Goal: Communication & Community: Answer question/provide support

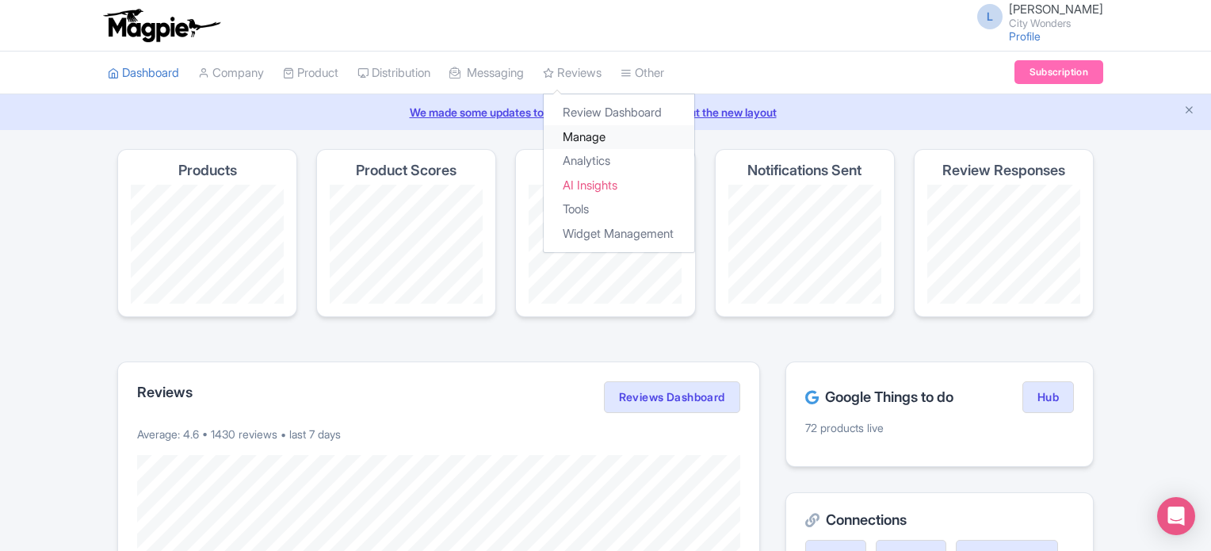
click at [601, 133] on link "Manage" at bounding box center [619, 137] width 151 height 25
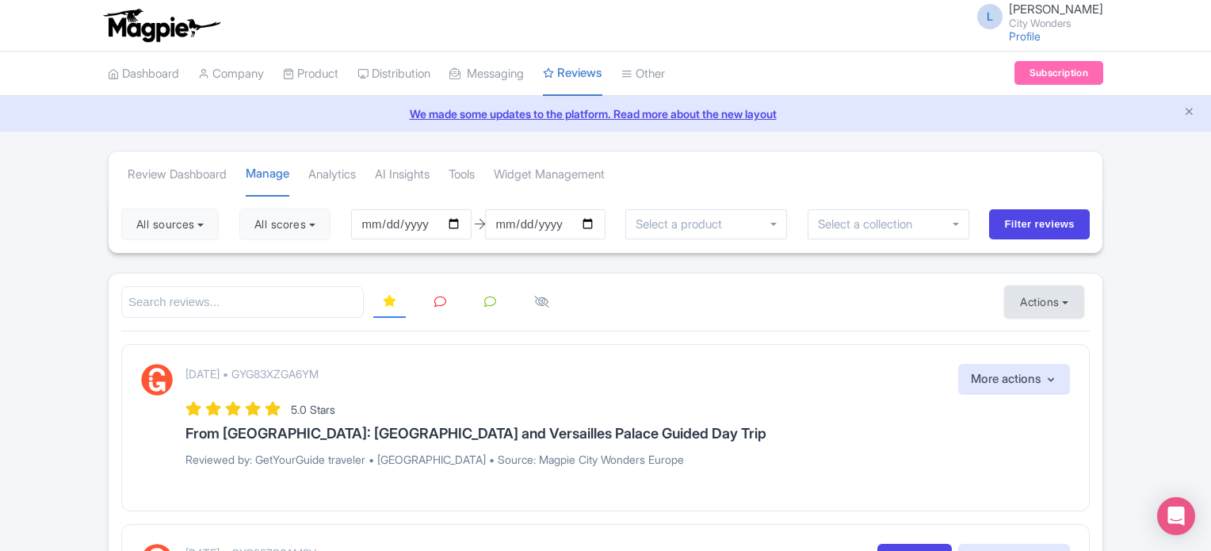
click at [1032, 296] on button "Actions" at bounding box center [1044, 302] width 78 height 32
click at [1030, 340] on link "Import new reviews" at bounding box center [1099, 341] width 186 height 31
click at [319, 218] on button "All scores" at bounding box center [284, 224] width 91 height 32
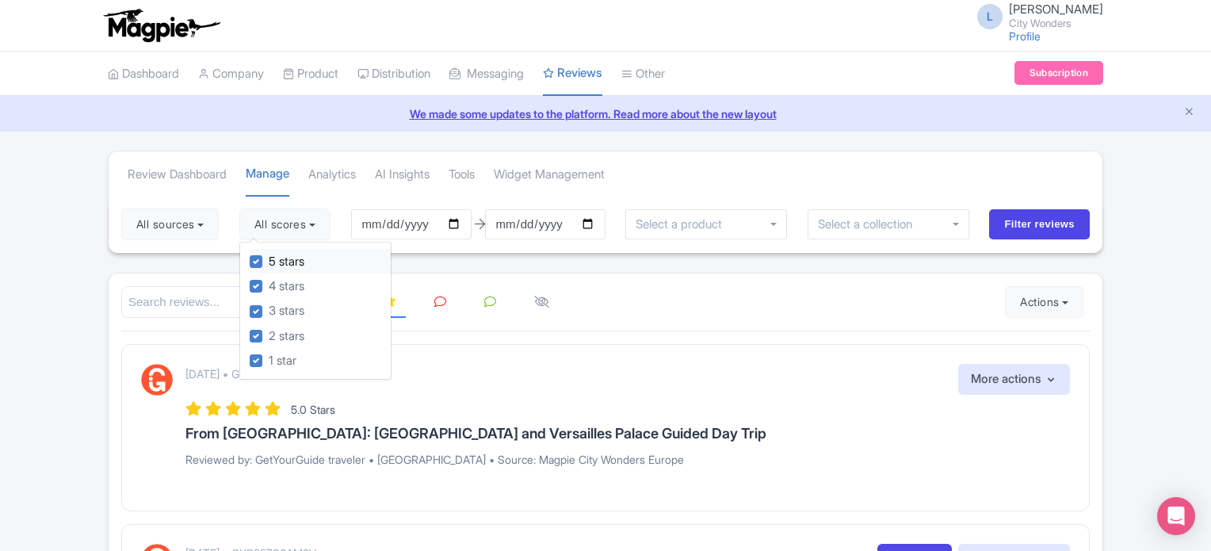
click at [269, 262] on label "5 stars" at bounding box center [287, 262] width 36 height 18
click at [269, 262] on input "5 stars" at bounding box center [274, 257] width 10 height 10
checkbox input "false"
click at [269, 281] on label "4 stars" at bounding box center [287, 286] width 36 height 18
click at [269, 281] on input "4 stars" at bounding box center [274, 282] width 10 height 10
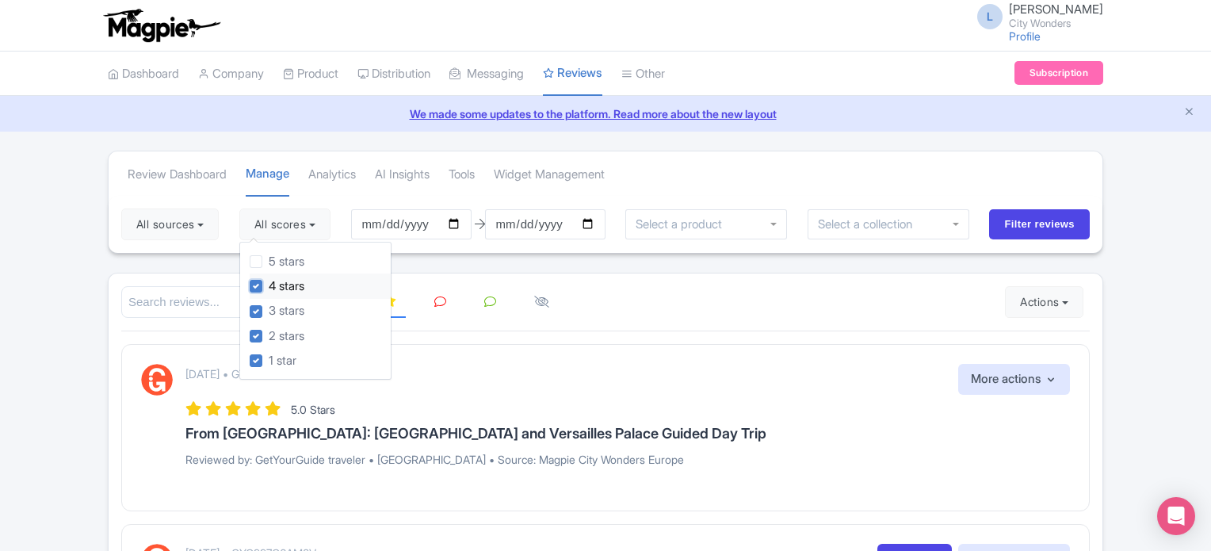
checkbox input "false"
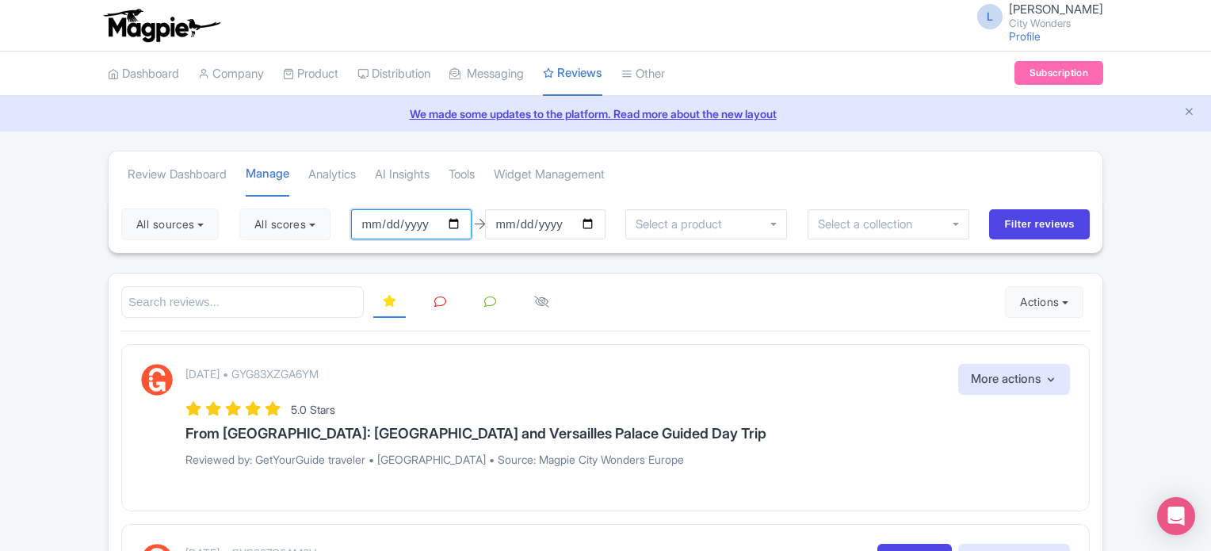
click at [456, 224] on input "2025-06-24" at bounding box center [411, 224] width 120 height 30
type input "[DATE]"
click at [598, 220] on input "[DATE]" at bounding box center [545, 224] width 120 height 30
click at [614, 177] on li "Widget Management" at bounding box center [549, 174] width 130 height 44
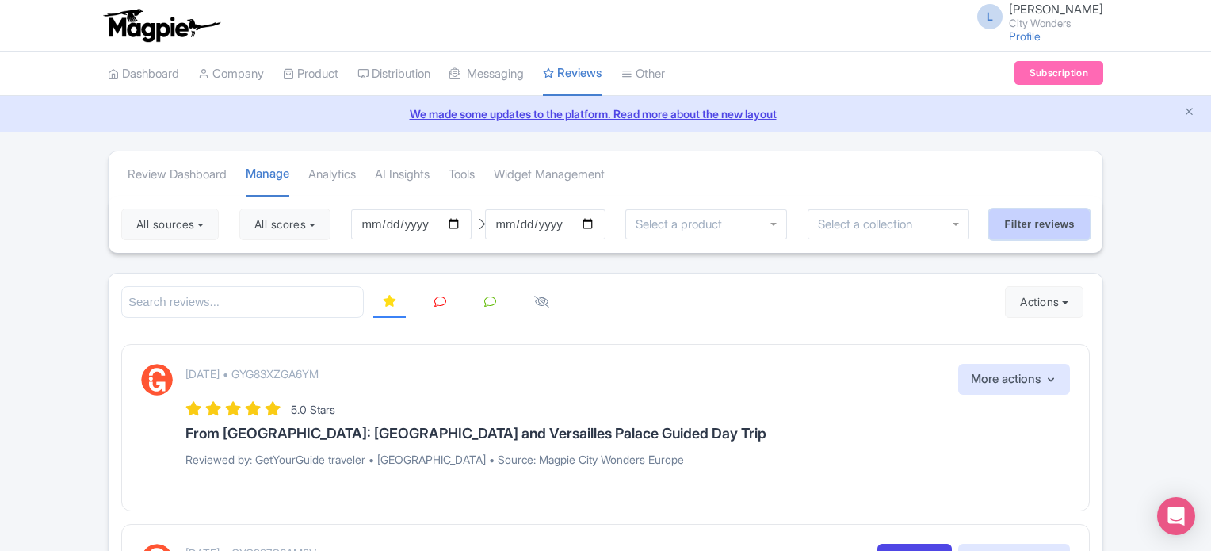
click at [1033, 225] on input "Filter reviews" at bounding box center [1039, 224] width 101 height 30
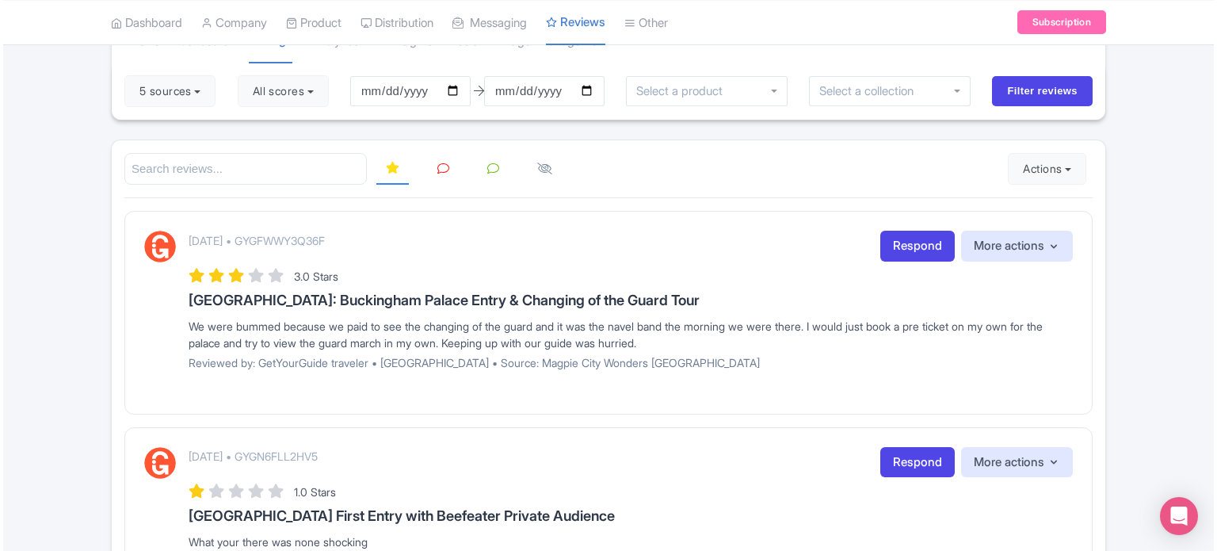
scroll to position [158, 0]
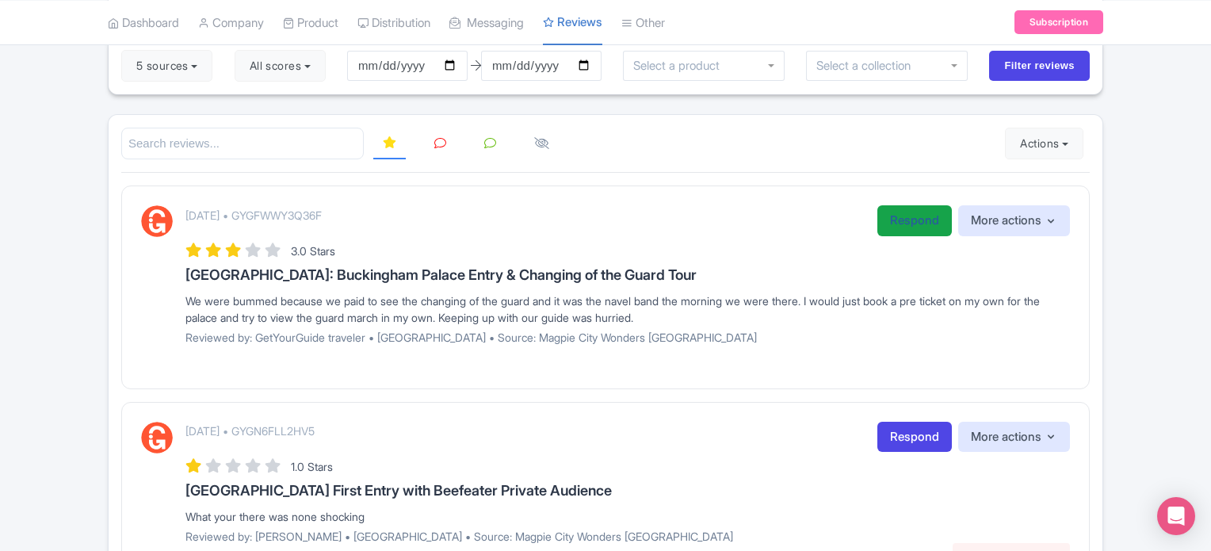
click at [898, 212] on link "Respond" at bounding box center [914, 220] width 74 height 31
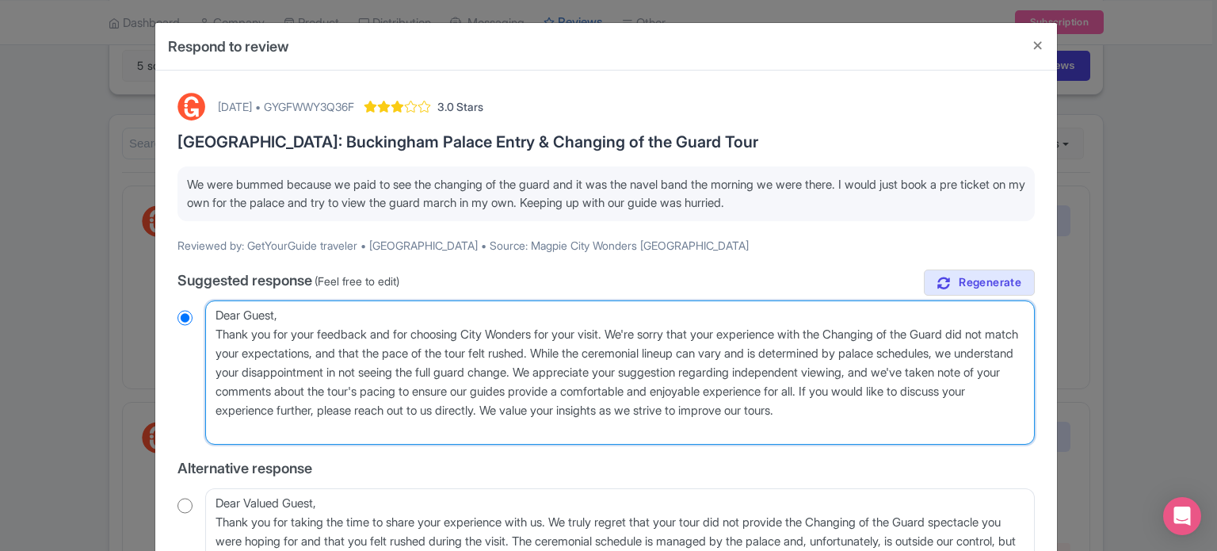
drag, startPoint x: 219, startPoint y: 334, endPoint x: 273, endPoint y: 319, distance: 56.9
click at [273, 319] on textarea "Dear Guest, Thank you for your feedback and for choosing City Wonders for your …" at bounding box center [620, 372] width 830 height 144
type textarea "Dear Gueshank you for your feedback and for choosing City Wonders for your visi…"
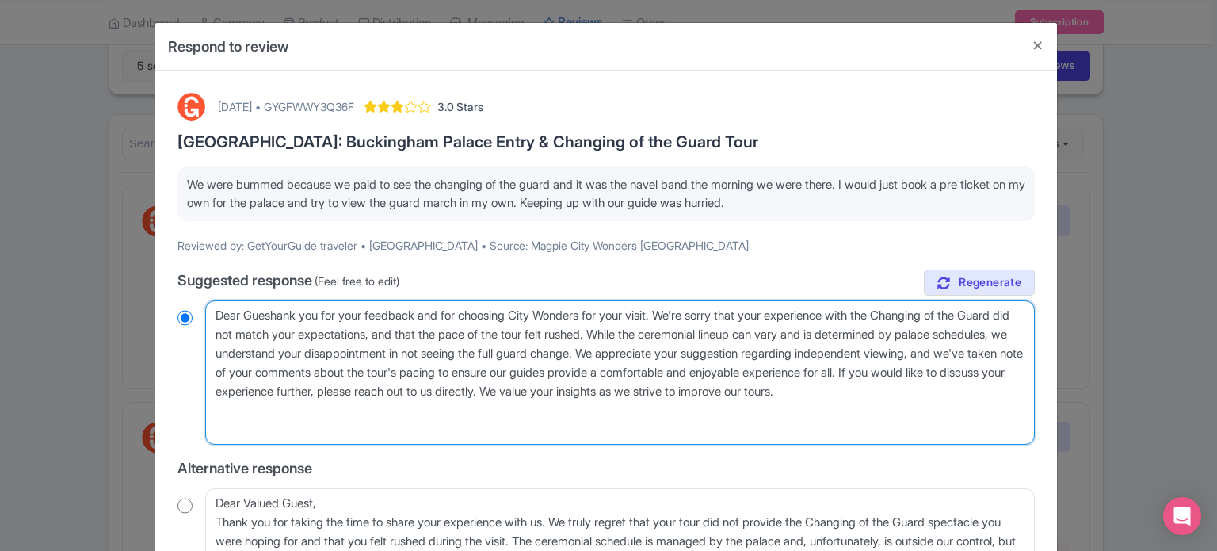
radio input "true"
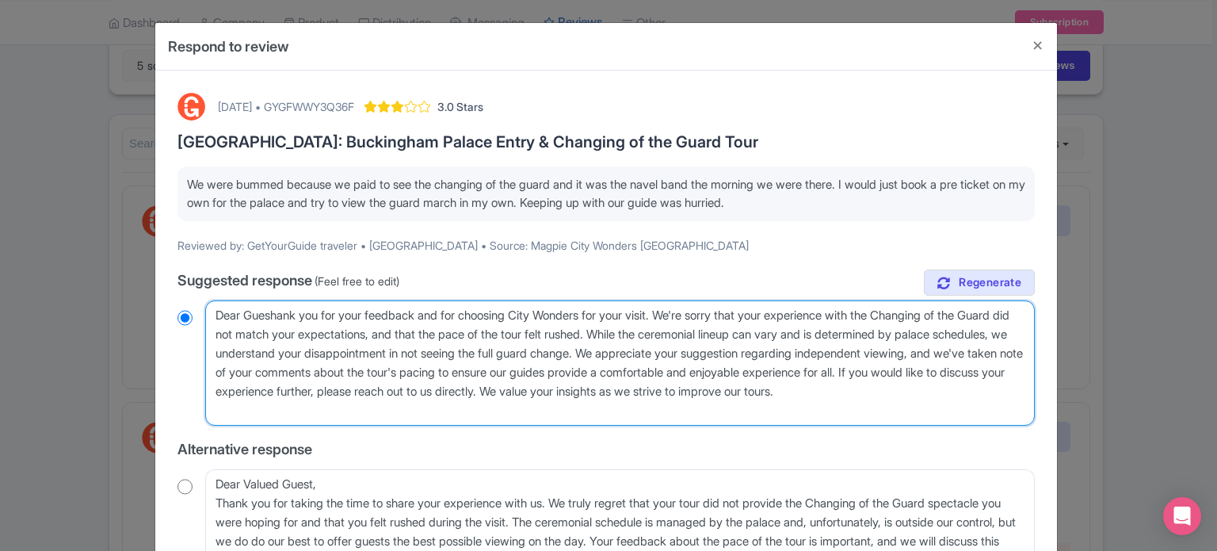
type textarea "Dear Guesthank you for your feedback and for choosing City Wonders for your vis…"
radio input "true"
type textarea "Dear Guest,hank you for your feedback and for choosing City Wonders for your vi…"
radio input "true"
type textarea "Dear Guest, hank you for your feedback and for choosing City Wonders for your v…"
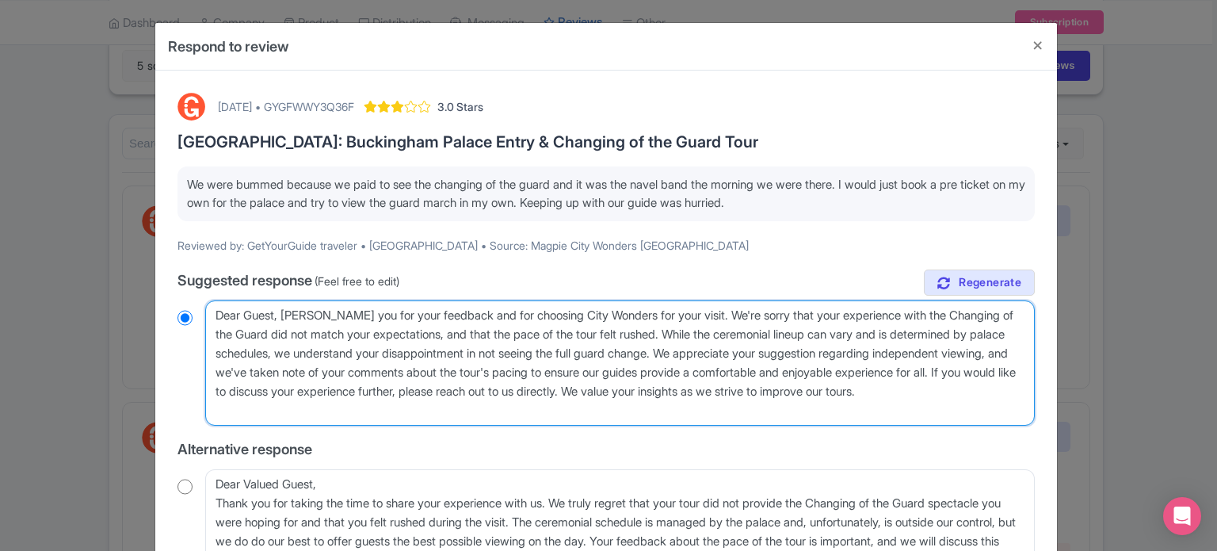
radio input "true"
type textarea "Dear Guest, thank you for your feedback and for choosing City Wonders for your …"
radio input "true"
click at [250, 316] on textarea "Dear Guest, Thank you for your feedback and for choosing City Wonders for your …" at bounding box center [620, 362] width 830 height 125
drag, startPoint x: 669, startPoint y: 329, endPoint x: 779, endPoint y: 397, distance: 129.5
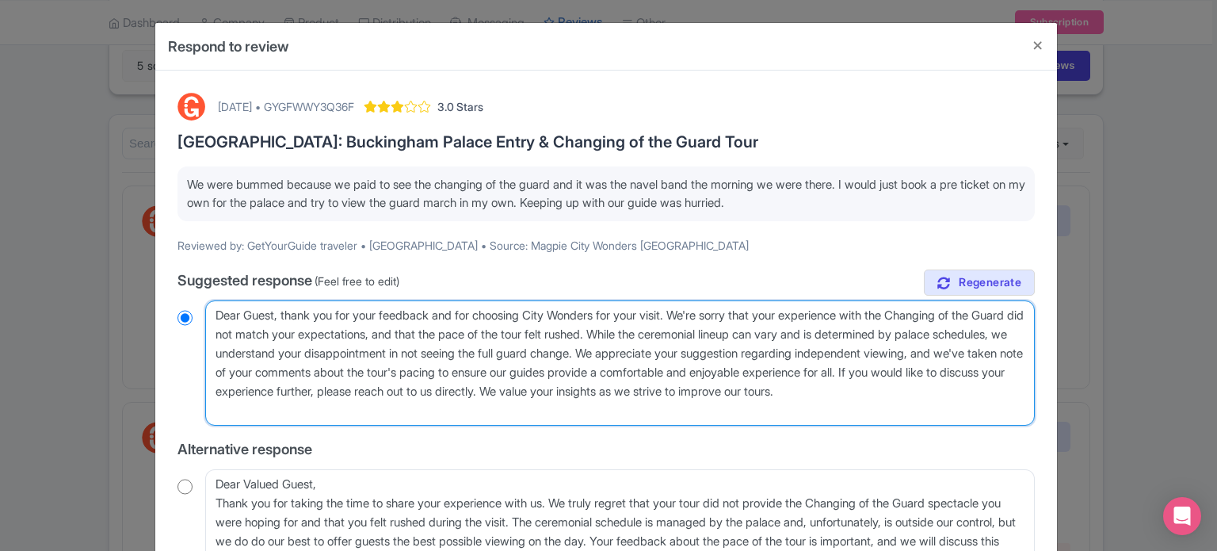
click at [779, 397] on textarea "Dear Guest, Thank you for your feedback and for choosing City Wonders for your …" at bounding box center [620, 362] width 830 height 125
type textarea "Dear Guest, thank you for your feedback and for choosing City Wonders for your …"
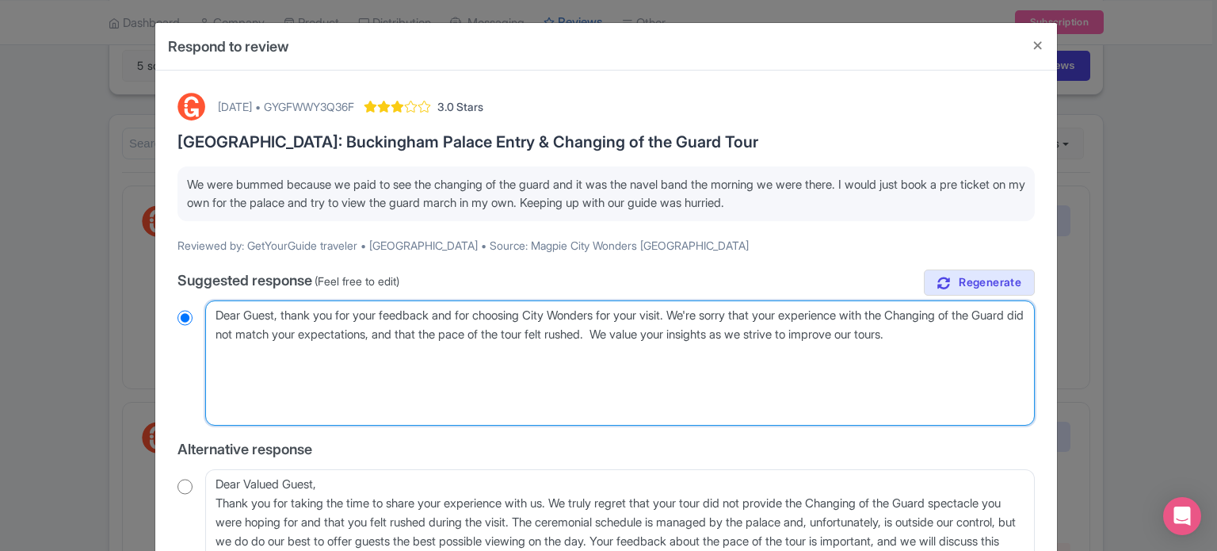
radio input "true"
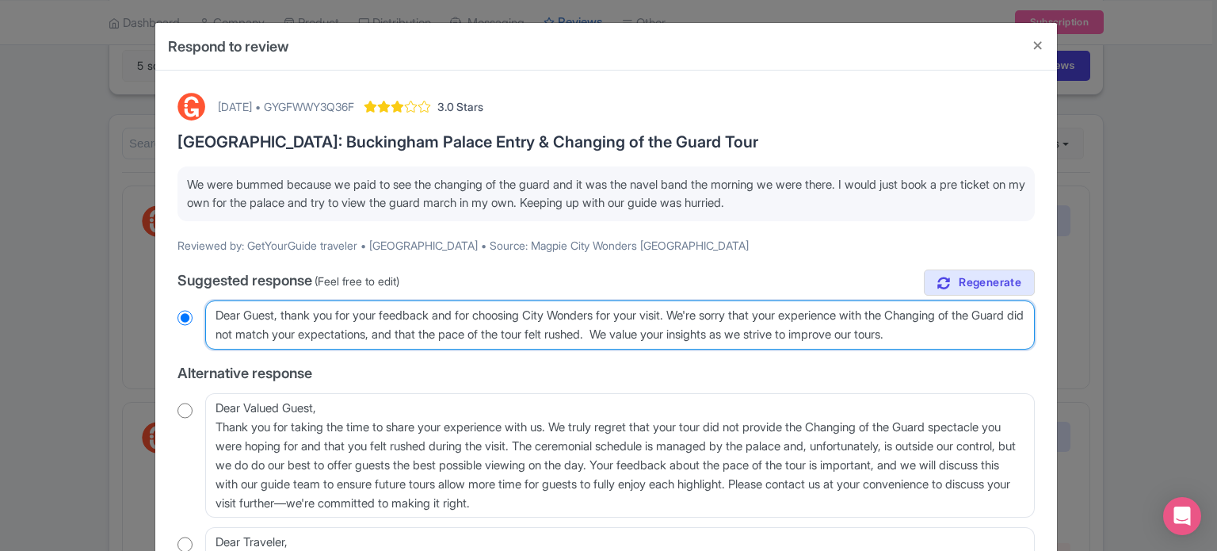
paste textarea "The Changing of the Guard is subject to changes in date, time and cancellation …"
type textarea "Dear Guest, thank you for your feedback and for choosing City Wonders for your …"
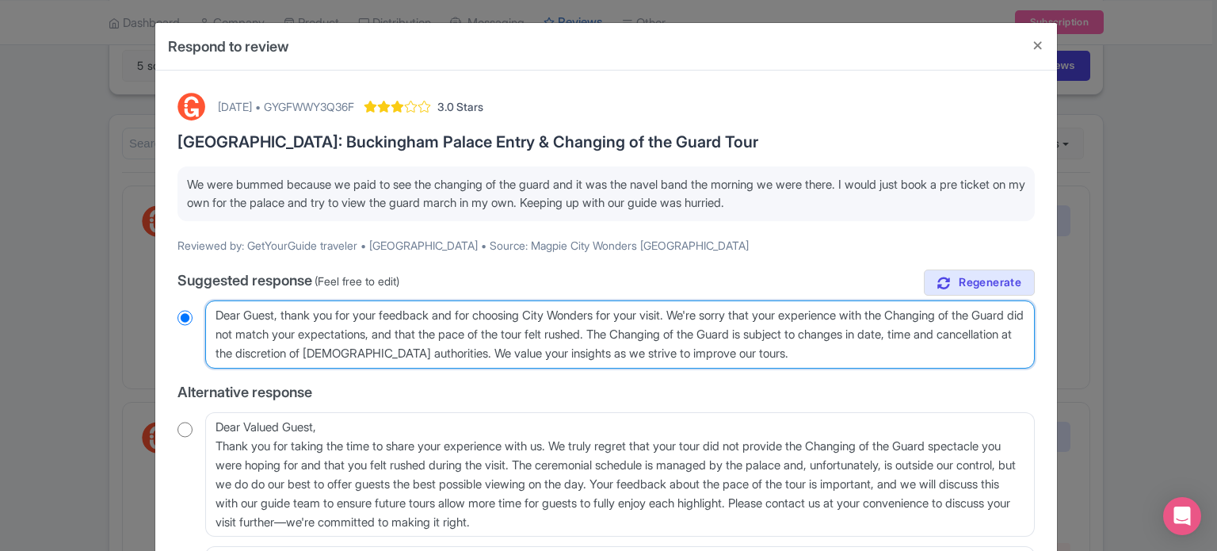
radio input "true"
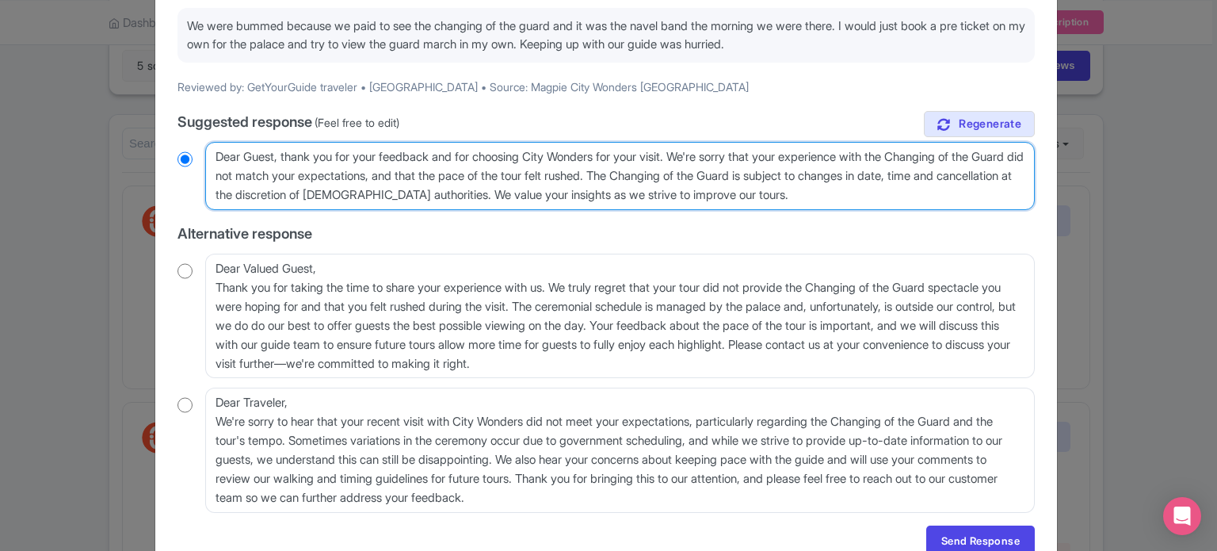
scroll to position [233, 0]
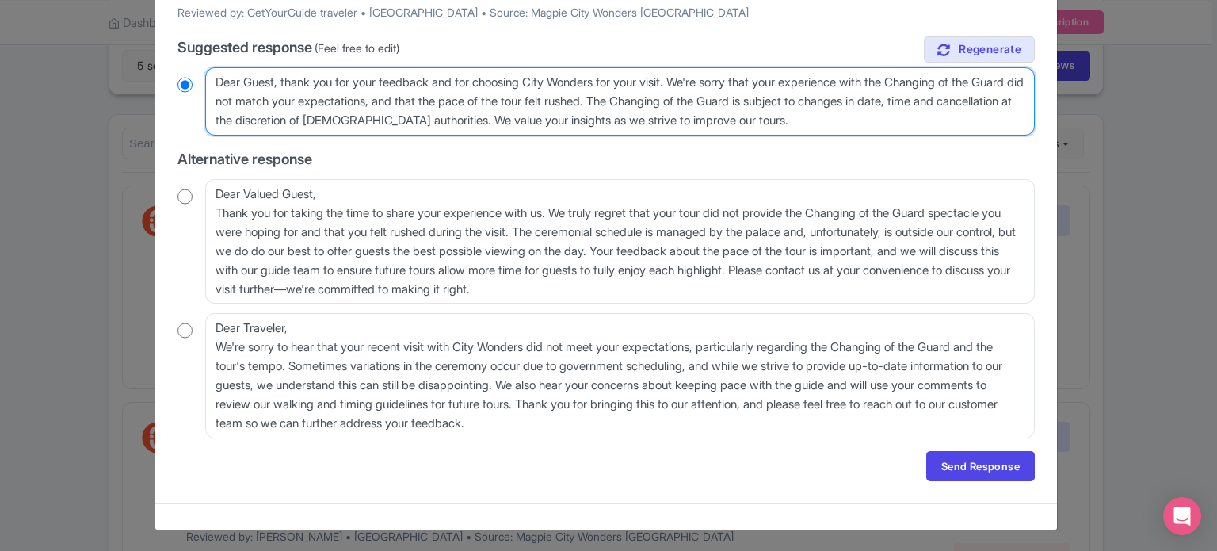
type textarea "Dear Guest, thank you for your feedback and for choosing City Wonders for your …"
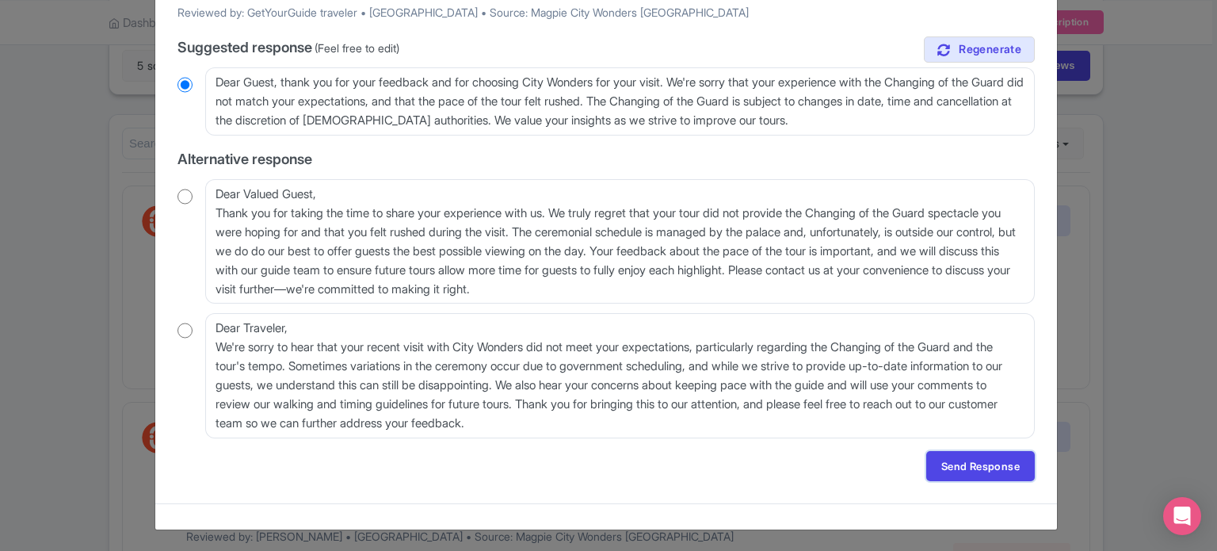
click at [981, 461] on link "Send Response" at bounding box center [980, 466] width 109 height 30
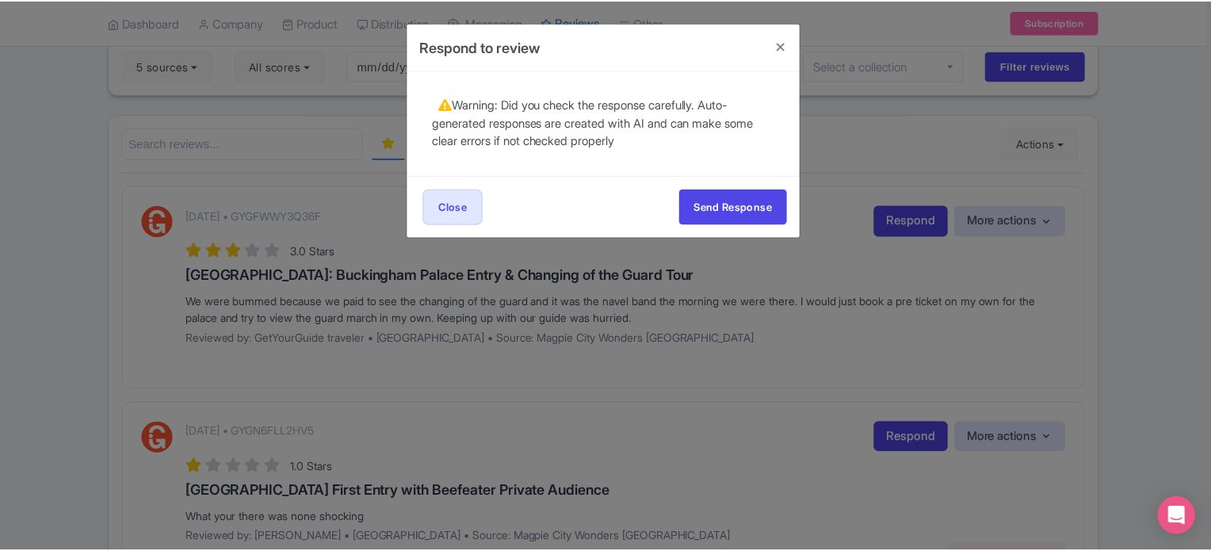
scroll to position [0, 0]
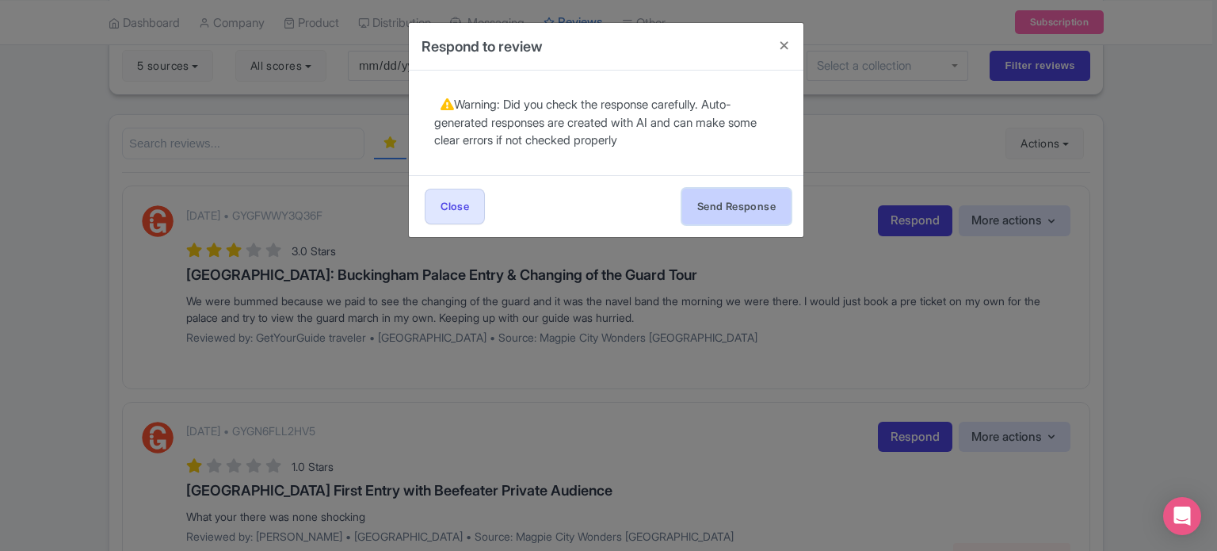
click at [708, 205] on button "Send Response" at bounding box center [736, 207] width 109 height 36
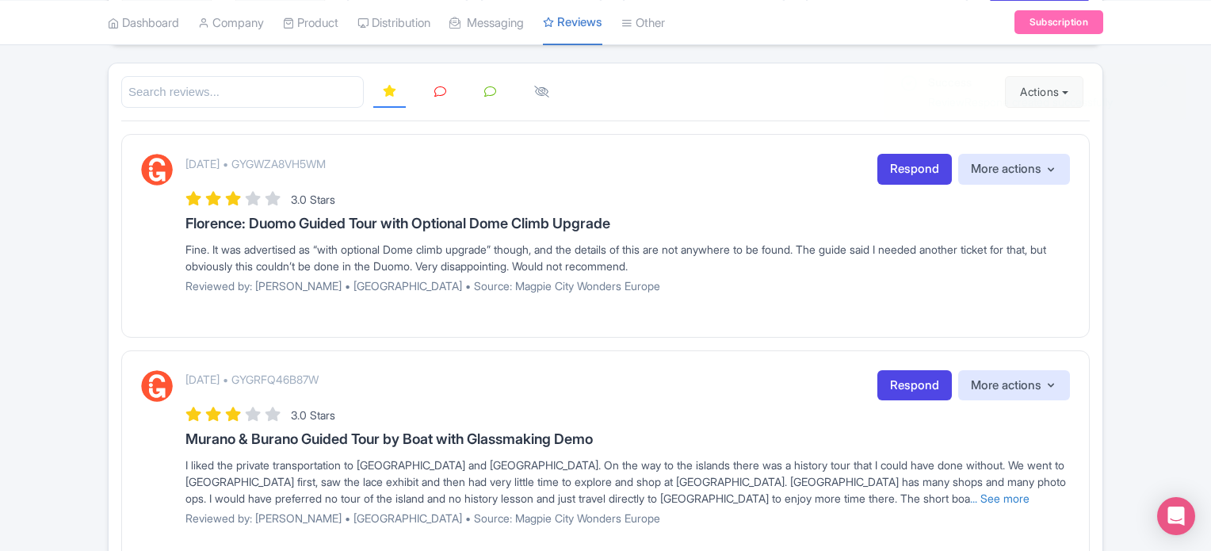
scroll to position [238, 0]
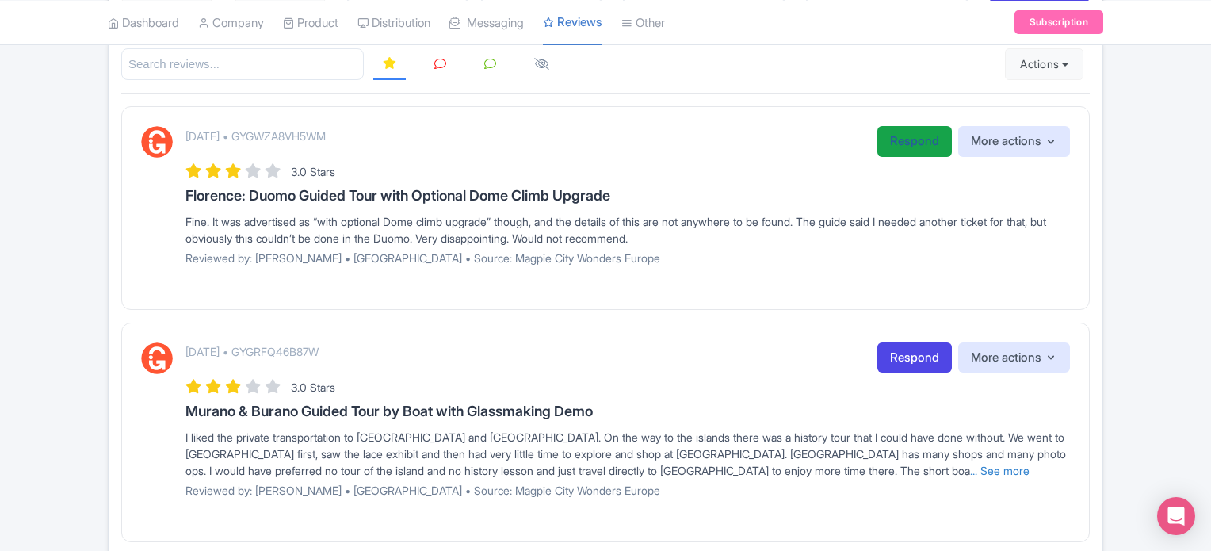
click at [897, 135] on link "Respond" at bounding box center [914, 141] width 74 height 31
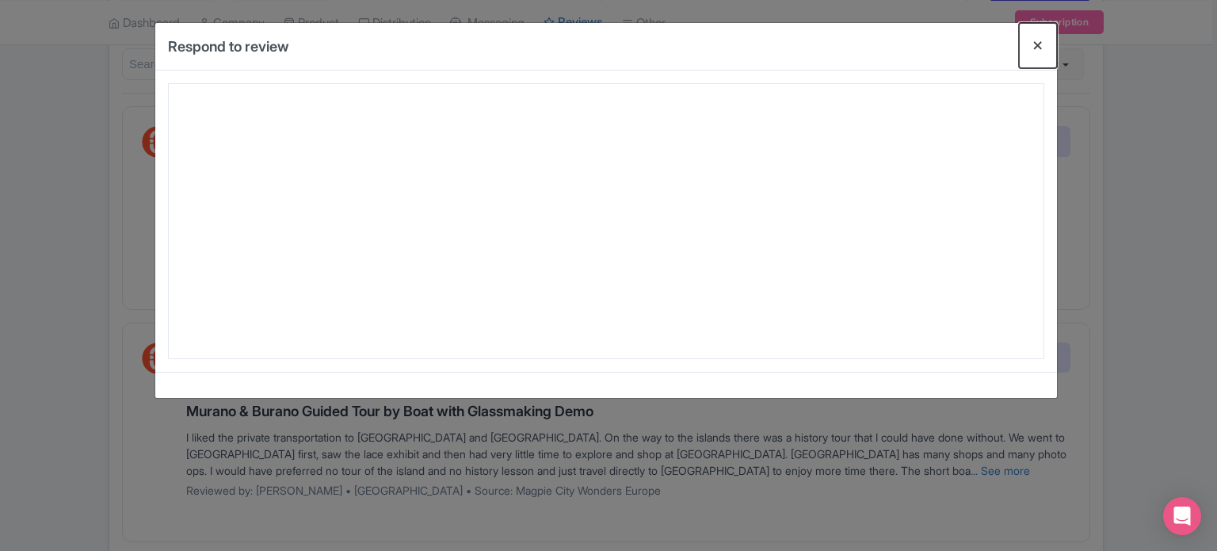
click at [1036, 47] on button "Close" at bounding box center [1038, 45] width 38 height 45
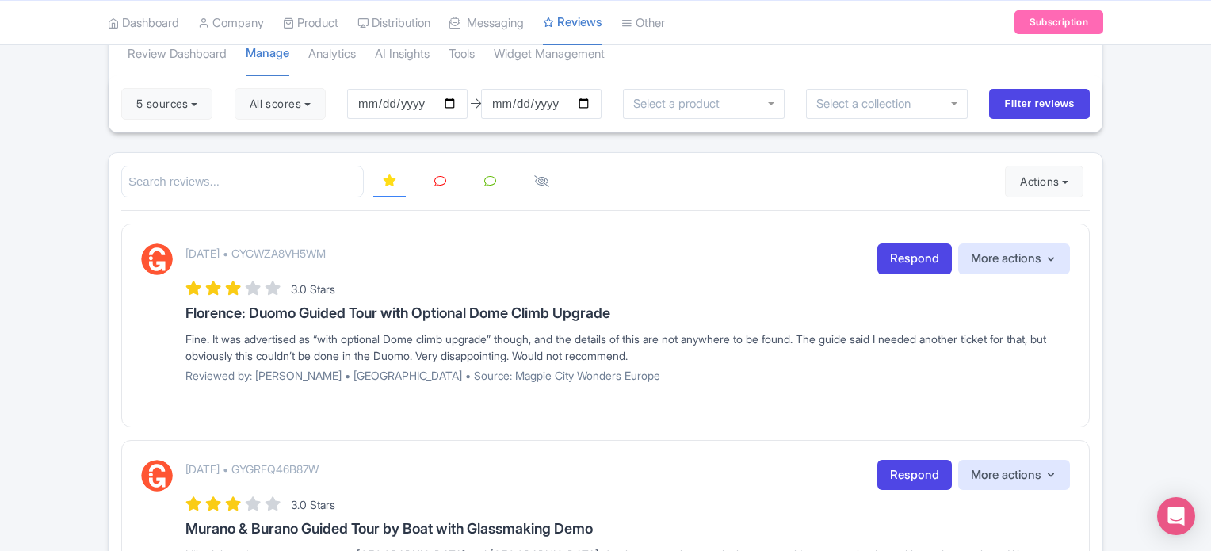
scroll to position [0, 0]
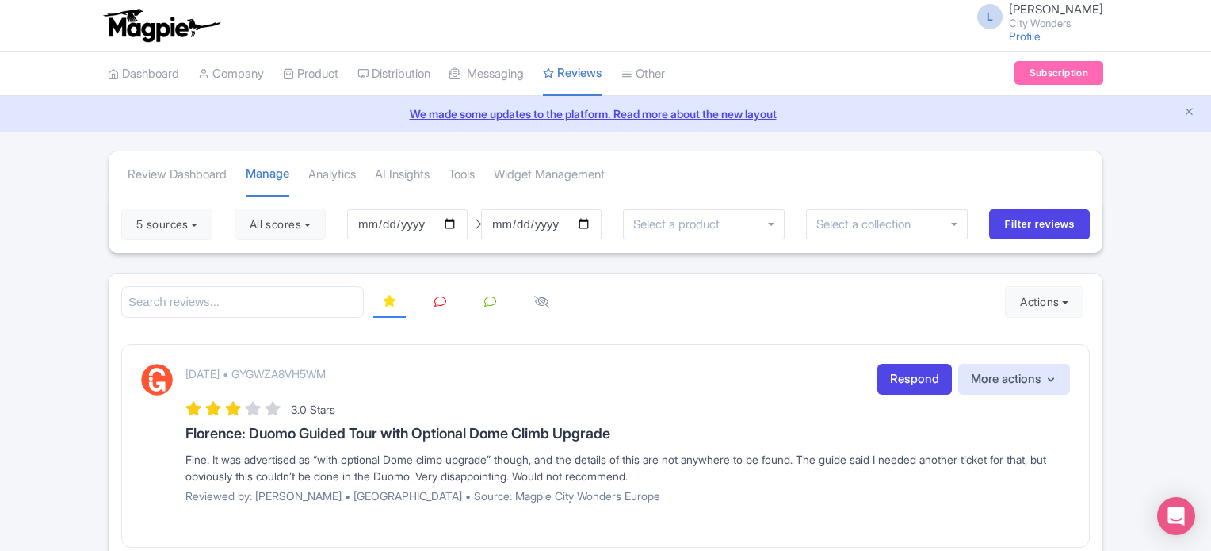
click at [441, 300] on icon at bounding box center [440, 302] width 12 height 12
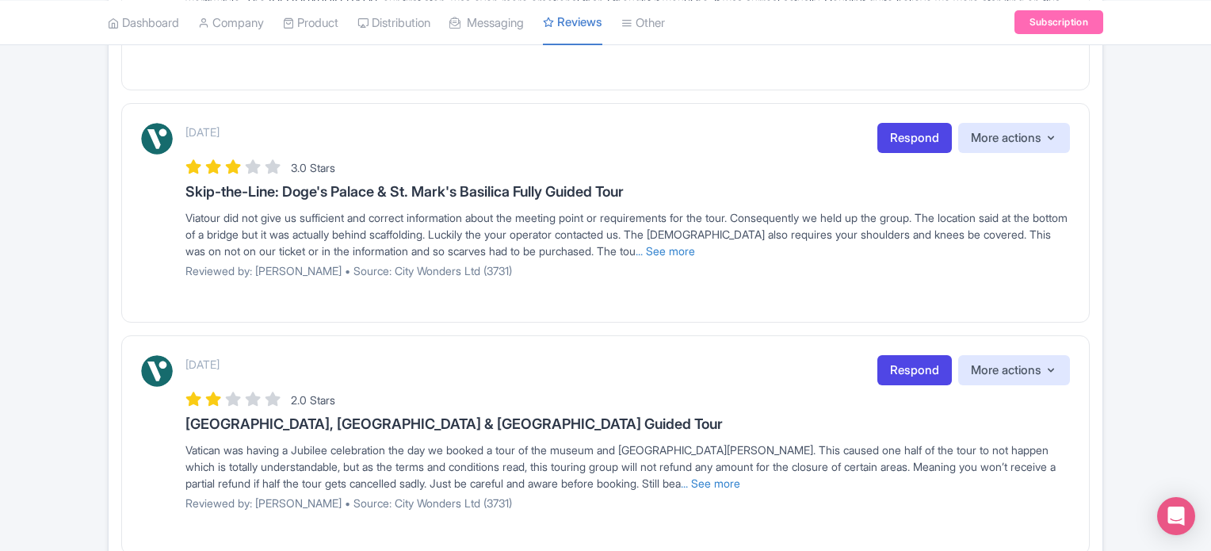
scroll to position [2116, 0]
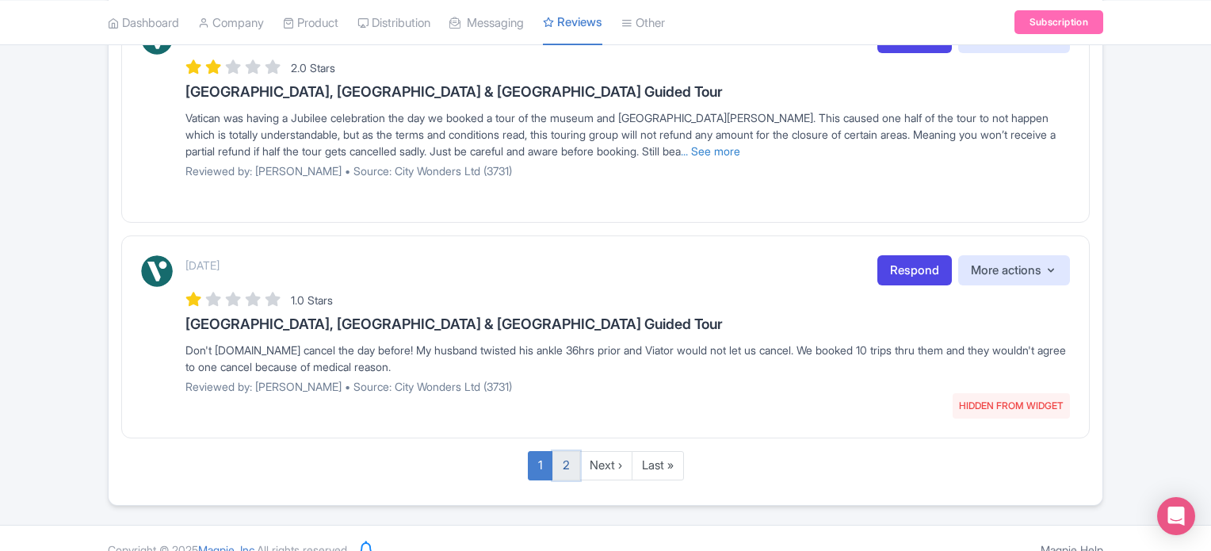
click at [564, 451] on link "2" at bounding box center [566, 465] width 28 height 29
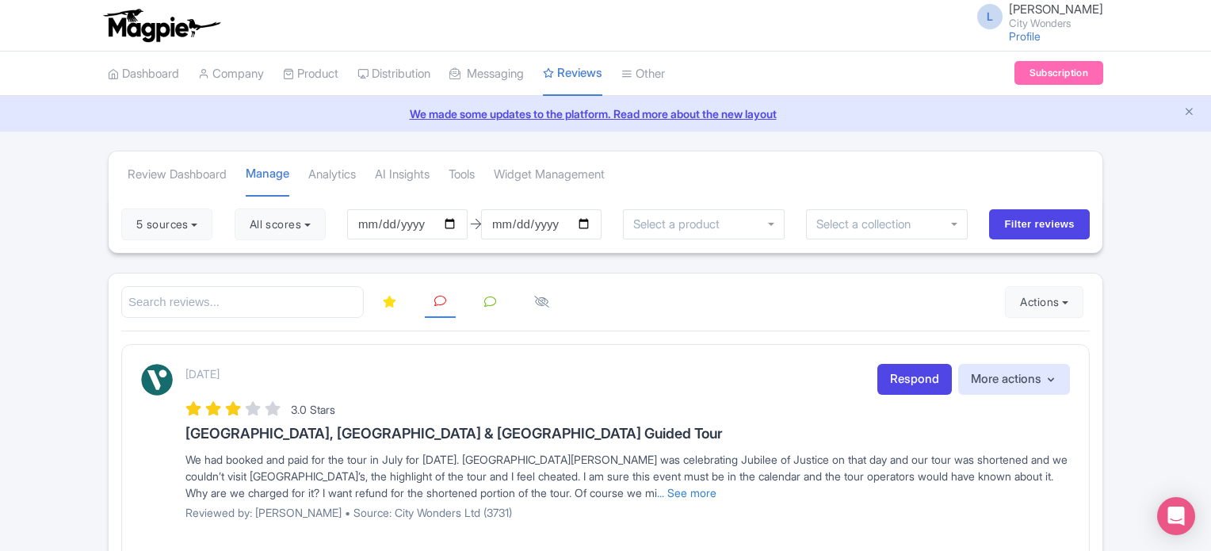
scroll to position [145, 0]
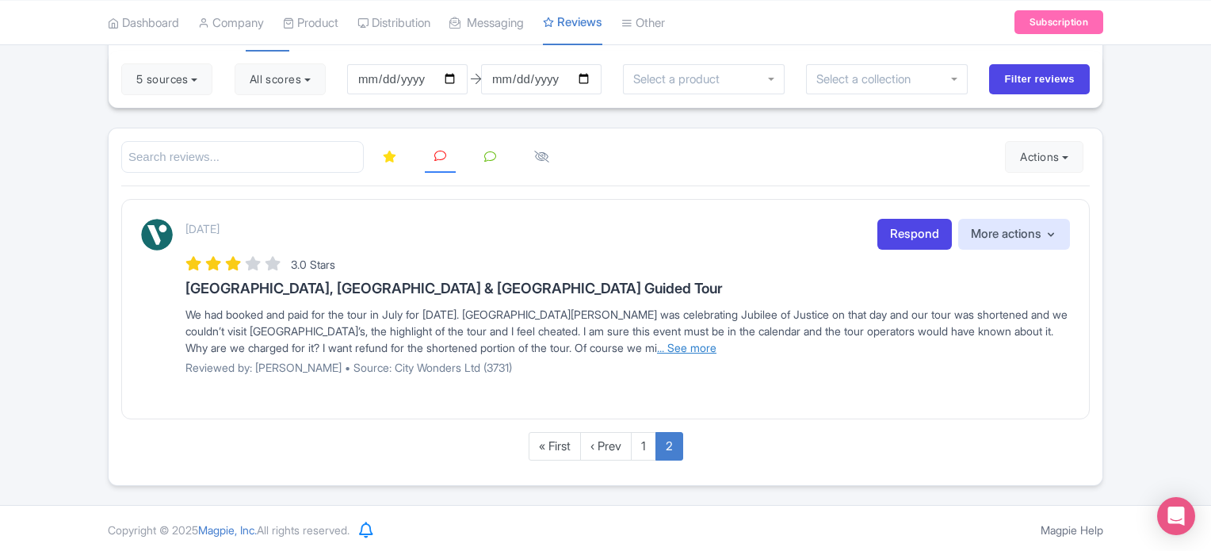
click at [700, 341] on link "... See more" at bounding box center [686, 347] width 59 height 13
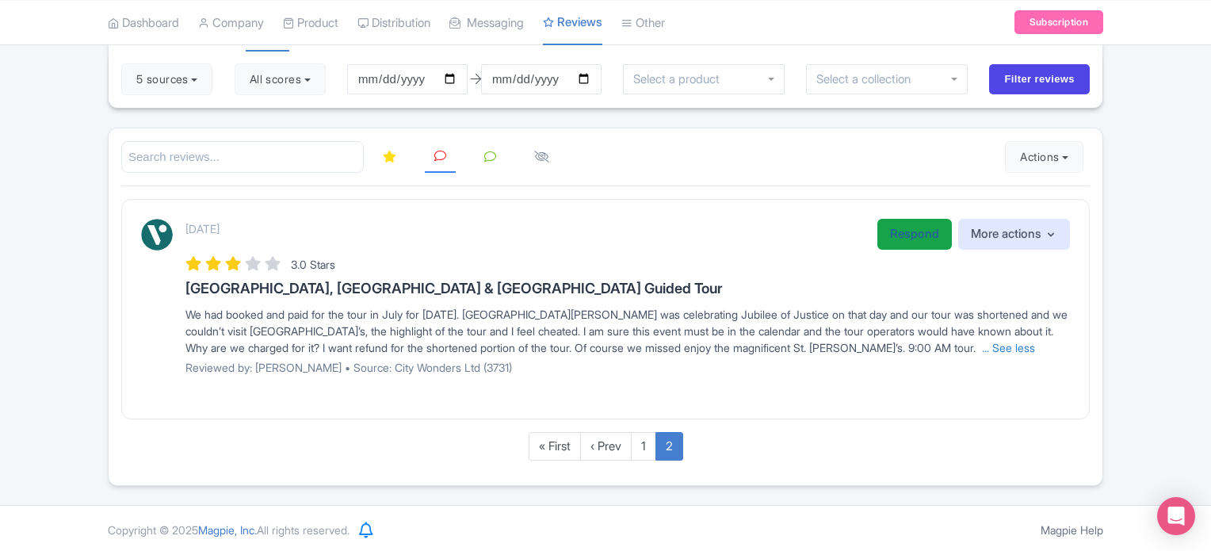
click at [908, 234] on link "Respond" at bounding box center [914, 234] width 74 height 31
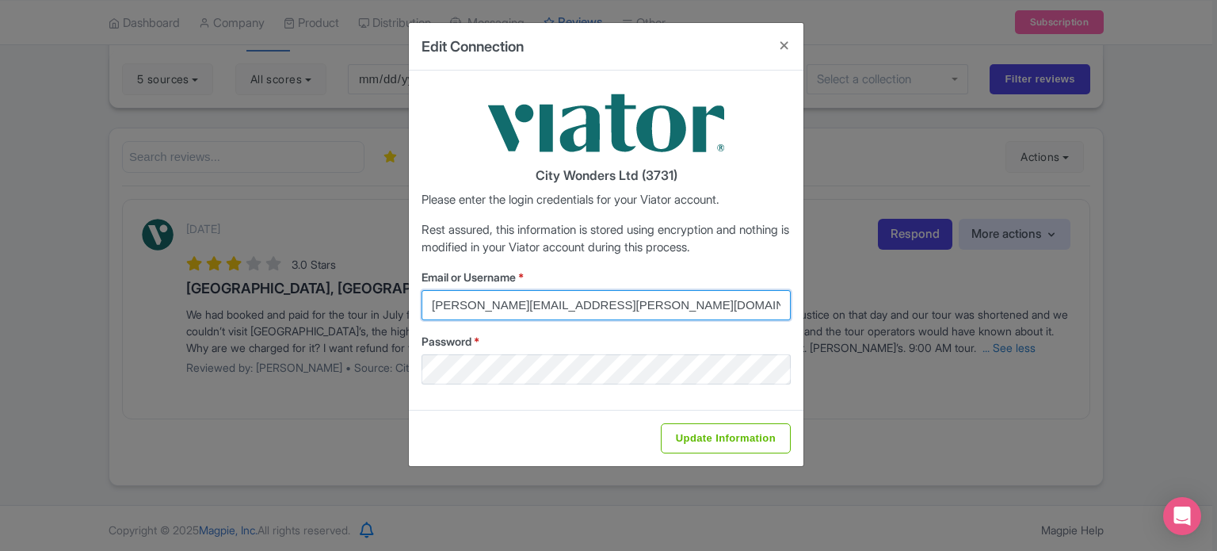
click at [563, 299] on input "[PERSON_NAME][EMAIL_ADDRESS][PERSON_NAME][DOMAIN_NAME]" at bounding box center [606, 305] width 369 height 30
type input "[PERSON_NAME][EMAIL_ADDRESS][PERSON_NAME][DOMAIN_NAME]"
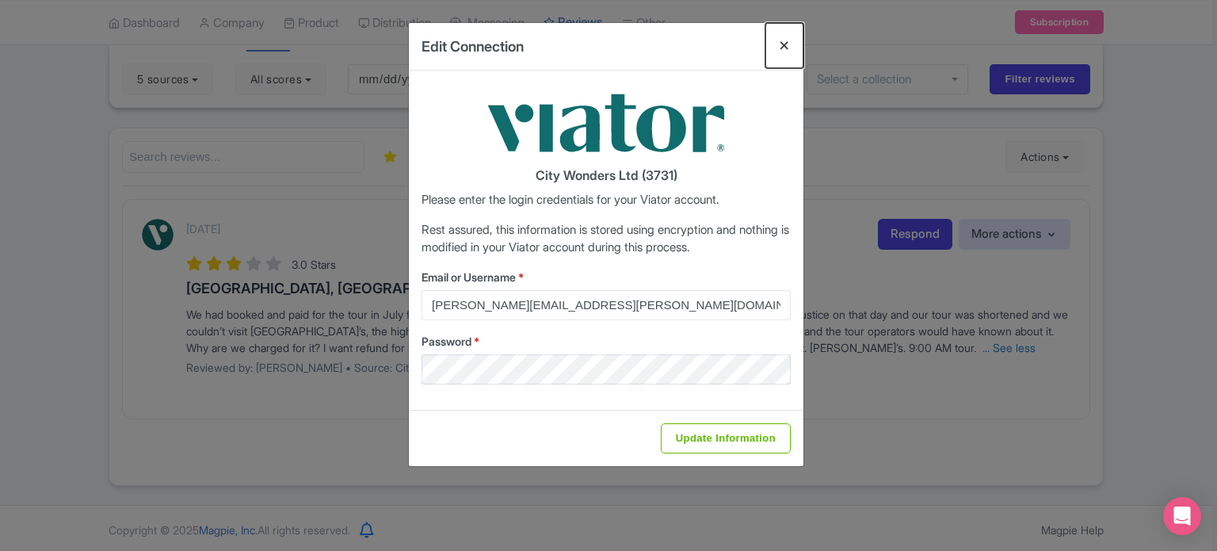
drag, startPoint x: 786, startPoint y: 36, endPoint x: 780, endPoint y: 47, distance: 11.7
click at [786, 37] on button "Close" at bounding box center [784, 45] width 38 height 45
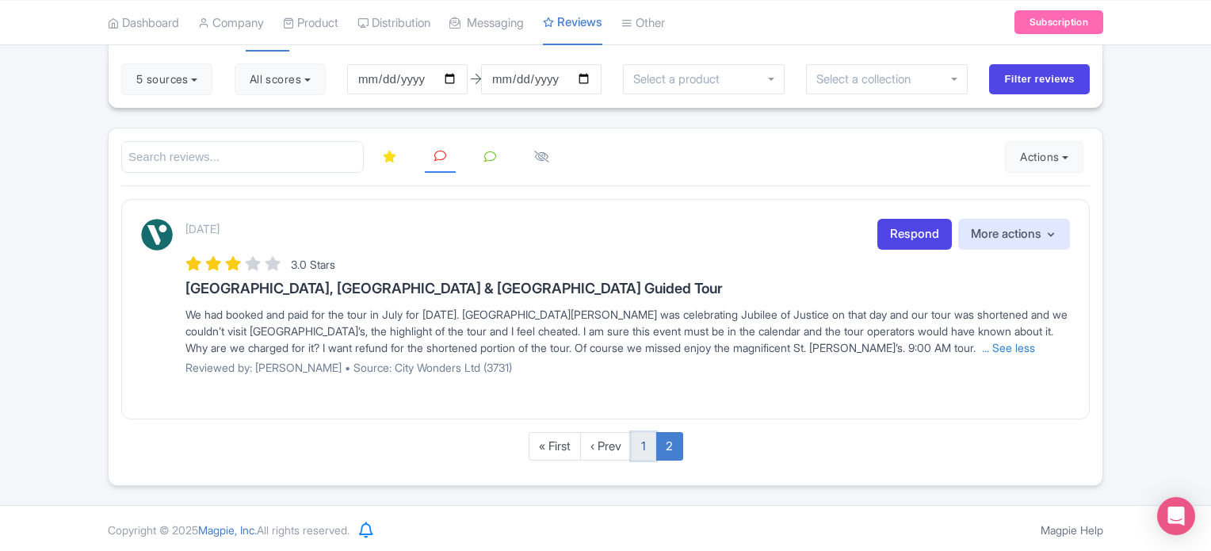
click at [650, 438] on link "1" at bounding box center [643, 446] width 25 height 29
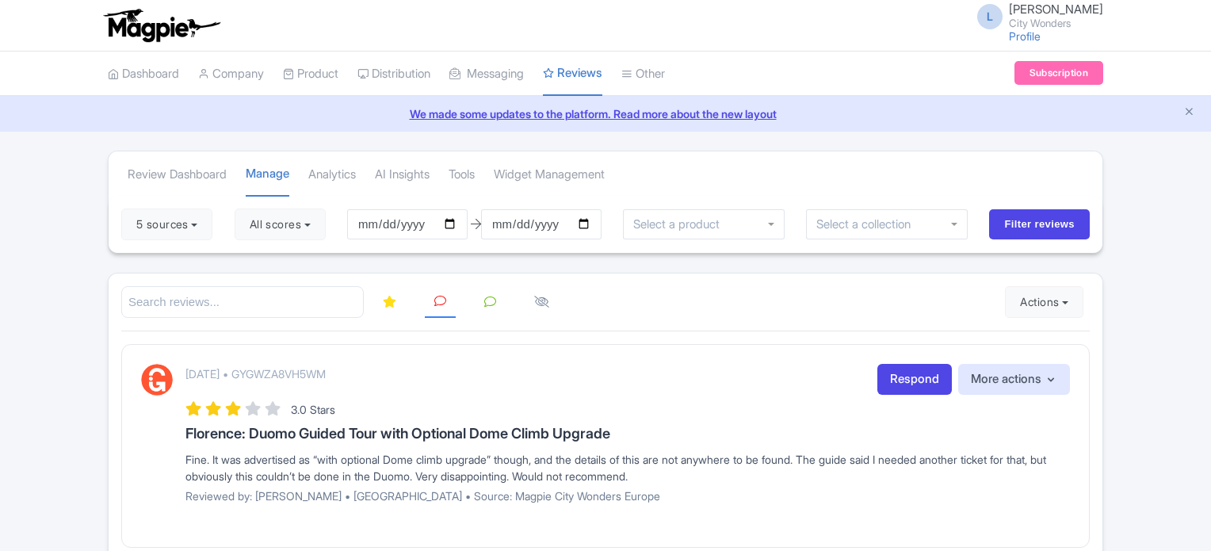
scroll to position [329, 0]
